Goal: Navigation & Orientation: Find specific page/section

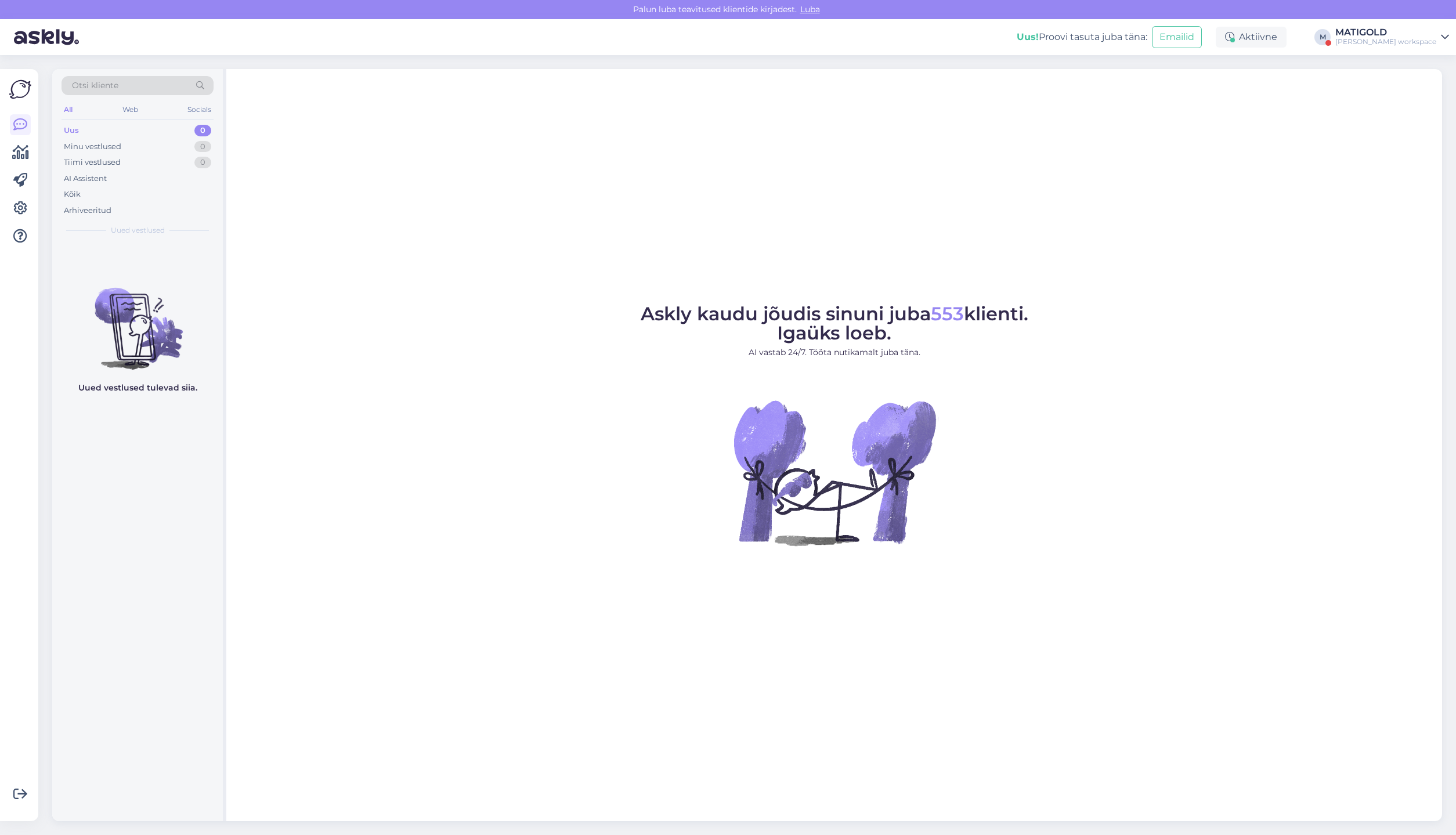
click at [78, 133] on div "Uus" at bounding box center [71, 130] width 15 height 11
click at [956, 316] on span "553" at bounding box center [947, 314] width 33 height 23
click at [68, 130] on div "Uus" at bounding box center [71, 130] width 15 height 11
click at [21, 126] on icon at bounding box center [20, 124] width 14 height 14
click at [16, 123] on icon at bounding box center [20, 124] width 14 height 14
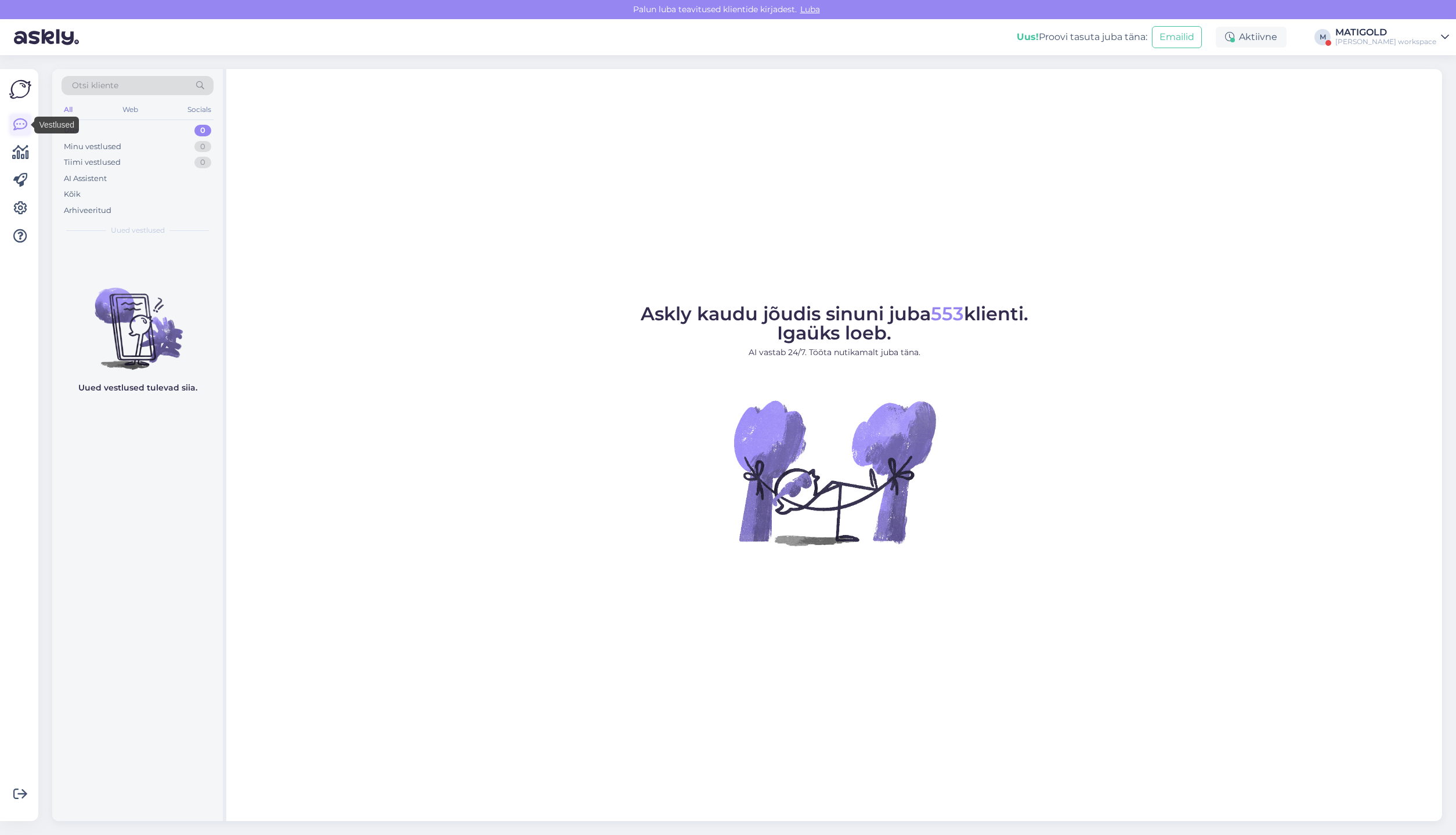
click at [16, 123] on icon at bounding box center [20, 124] width 14 height 14
click at [23, 92] on img at bounding box center [20, 89] width 22 height 22
click at [23, 159] on icon at bounding box center [20, 152] width 17 height 14
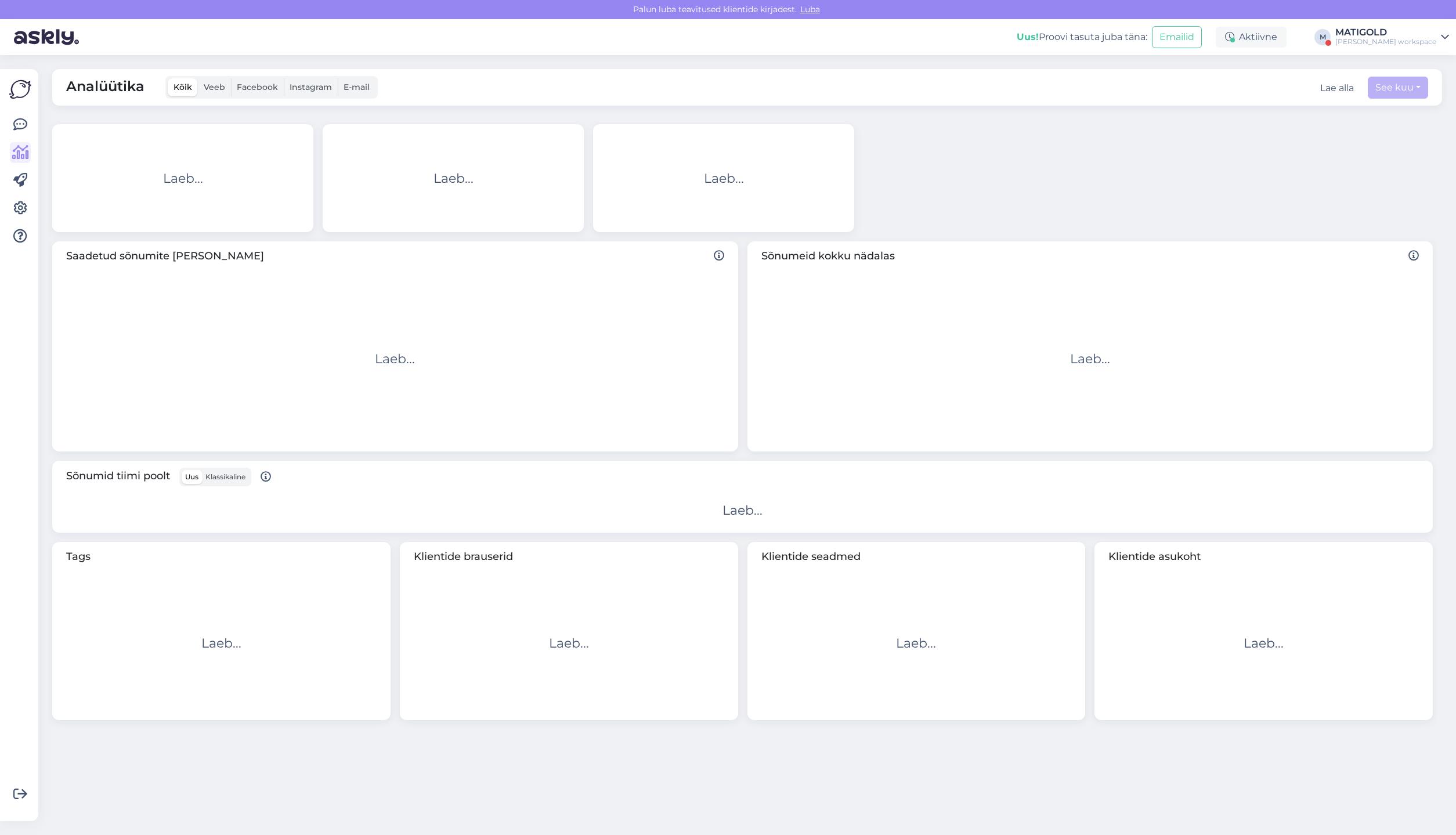
click at [23, 159] on icon at bounding box center [20, 152] width 17 height 14
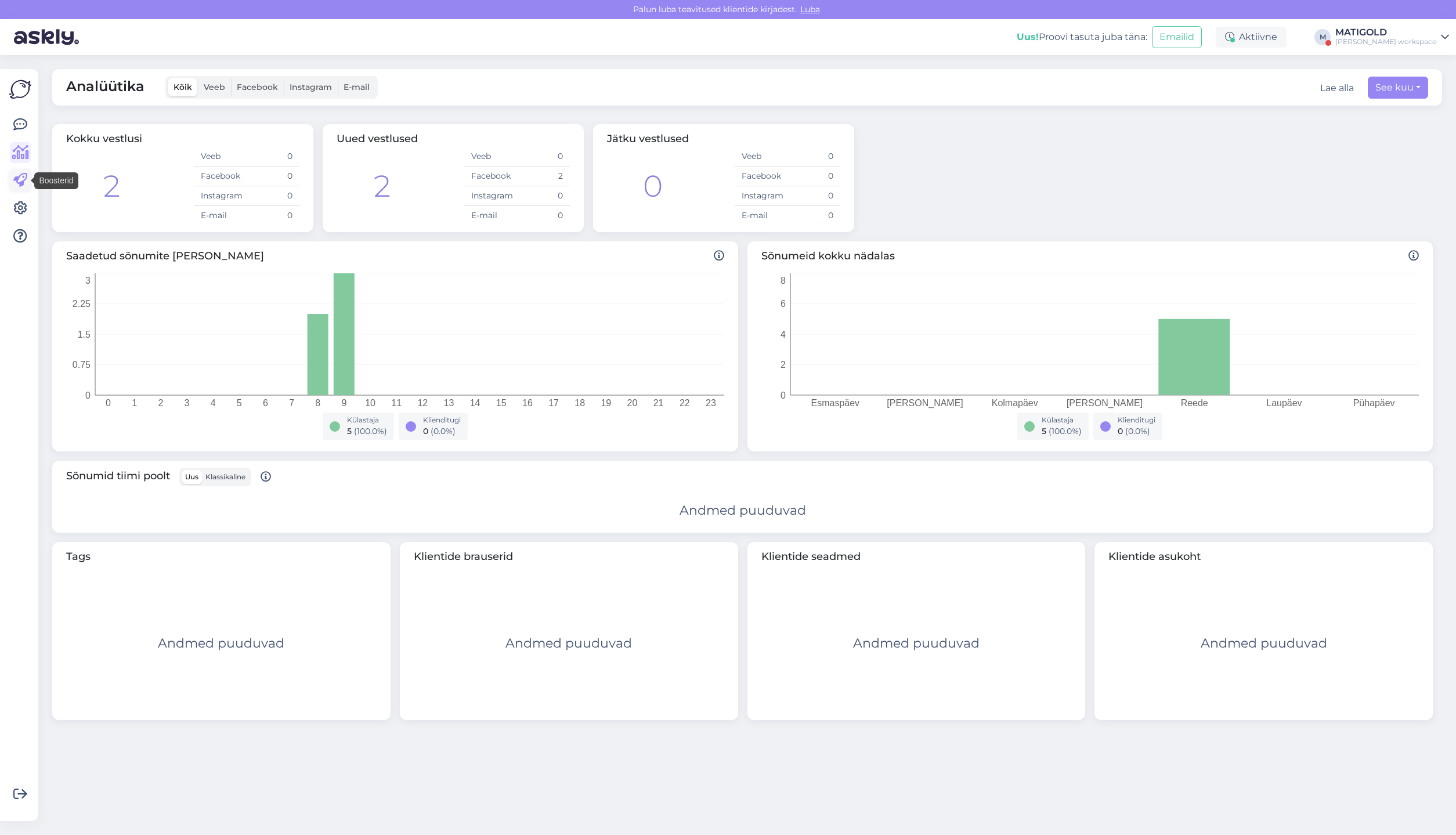
click at [23, 179] on icon at bounding box center [20, 180] width 14 height 14
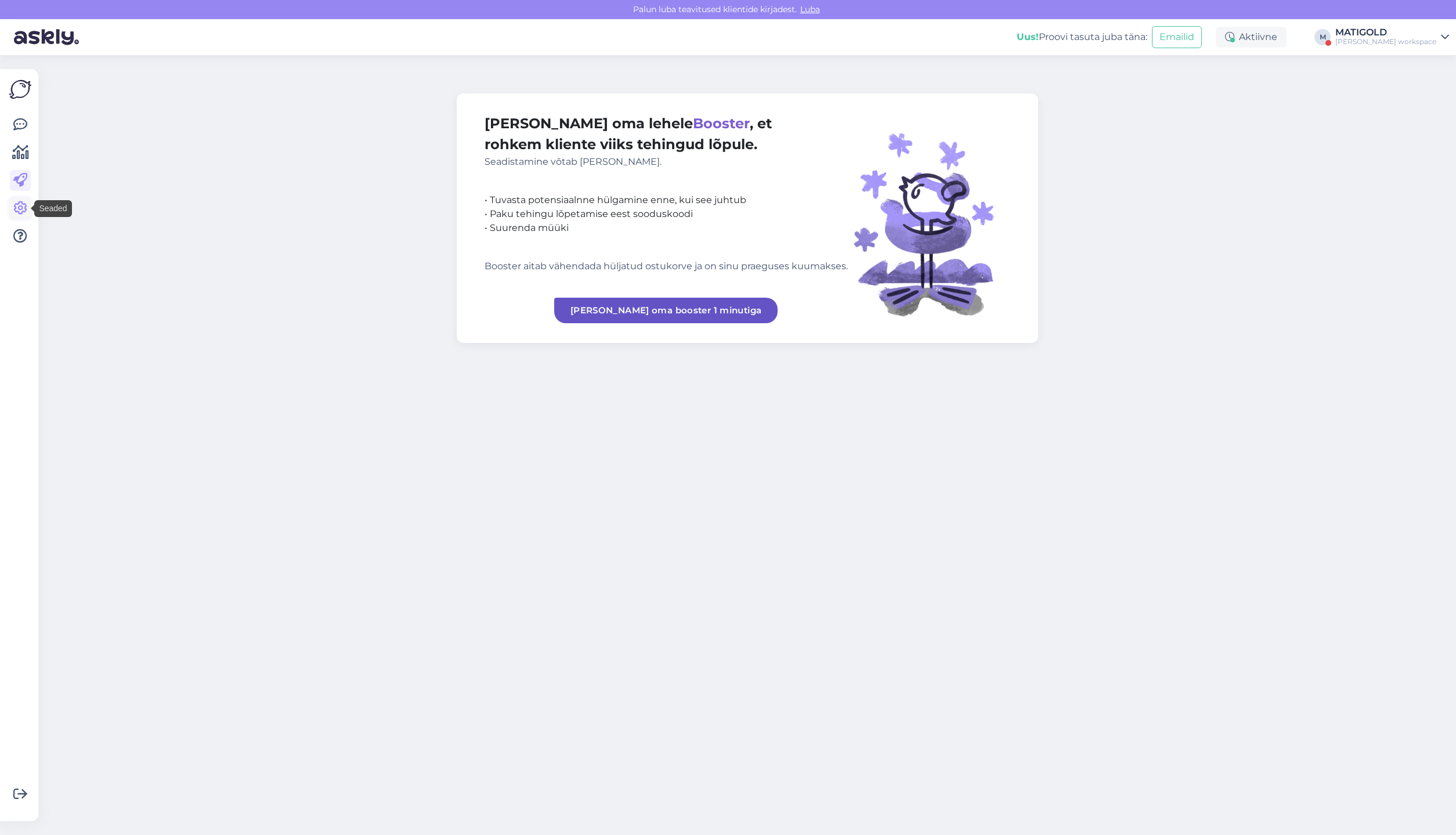
click at [24, 212] on icon at bounding box center [20, 208] width 14 height 14
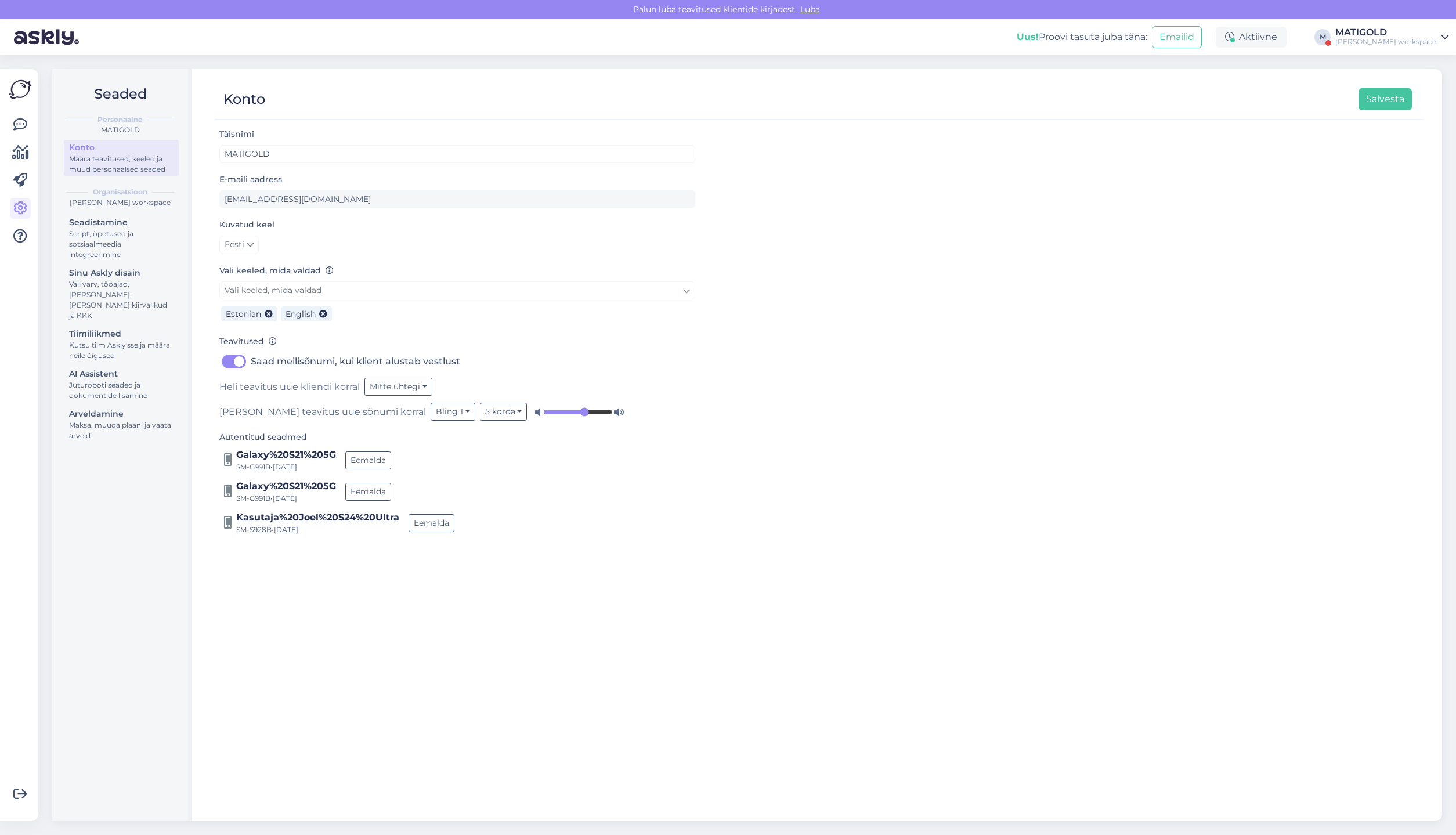
click at [24, 212] on icon at bounding box center [20, 208] width 14 height 14
click at [25, 236] on icon at bounding box center [20, 236] width 14 height 14
